Goal: Register for event/course

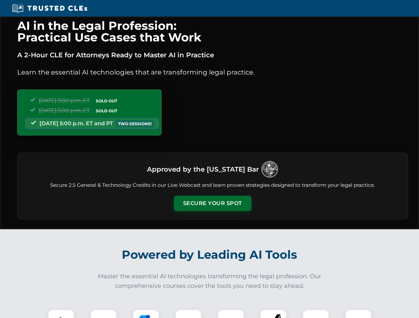
click at [212, 204] on button "Secure Your Spot" at bounding box center [213, 203] width 78 height 15
click at [61, 314] on img at bounding box center [60, 322] width 19 height 19
